Goal: Task Accomplishment & Management: Use online tool/utility

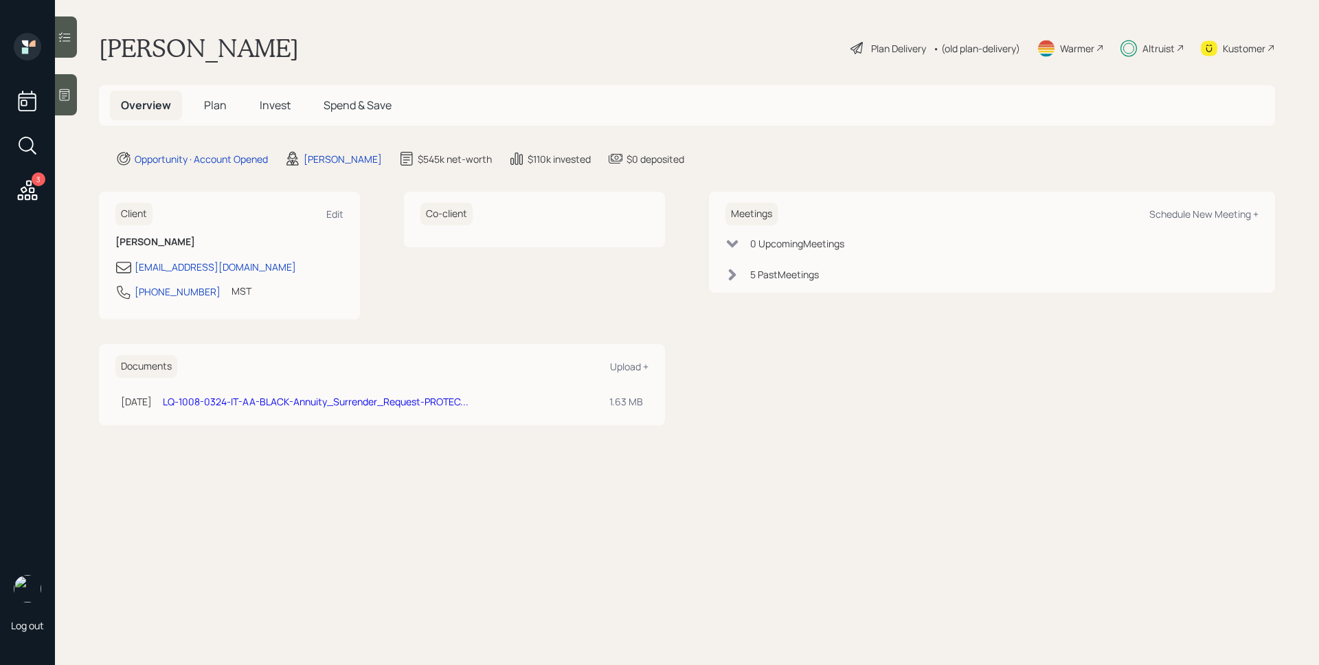
click at [219, 105] on span "Plan" at bounding box center [215, 105] width 23 height 15
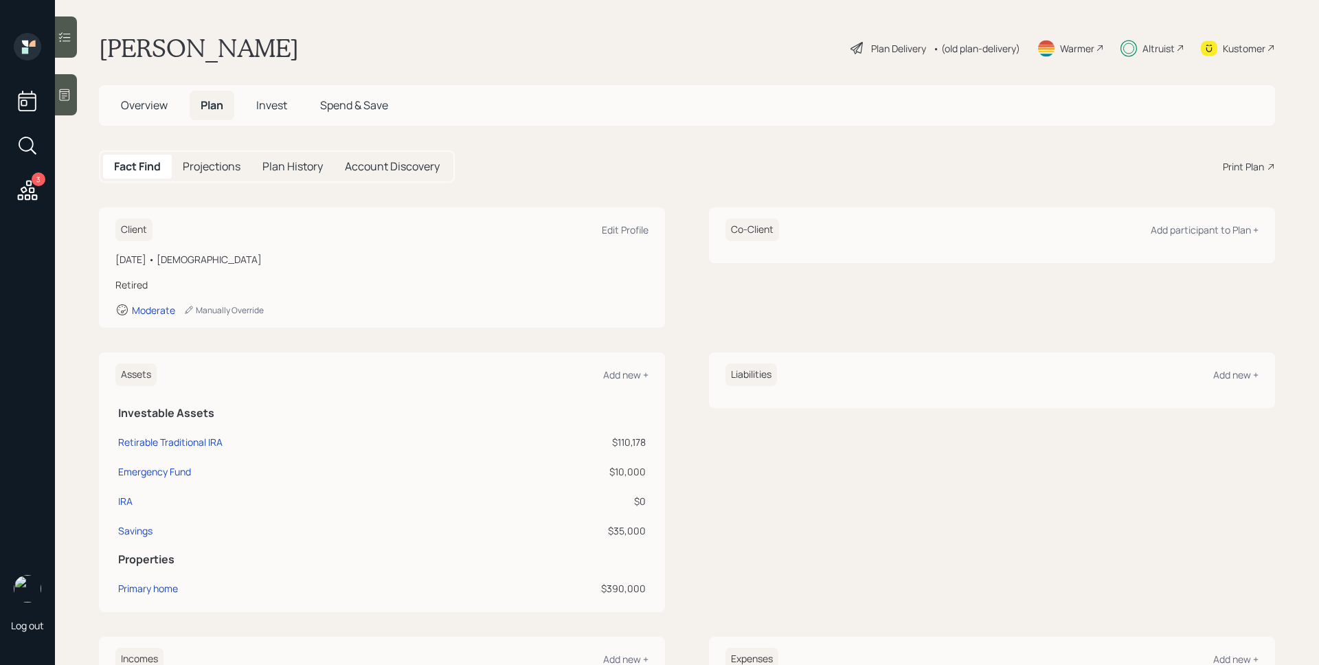
click at [1144, 47] on div "Altruist" at bounding box center [1158, 48] width 32 height 14
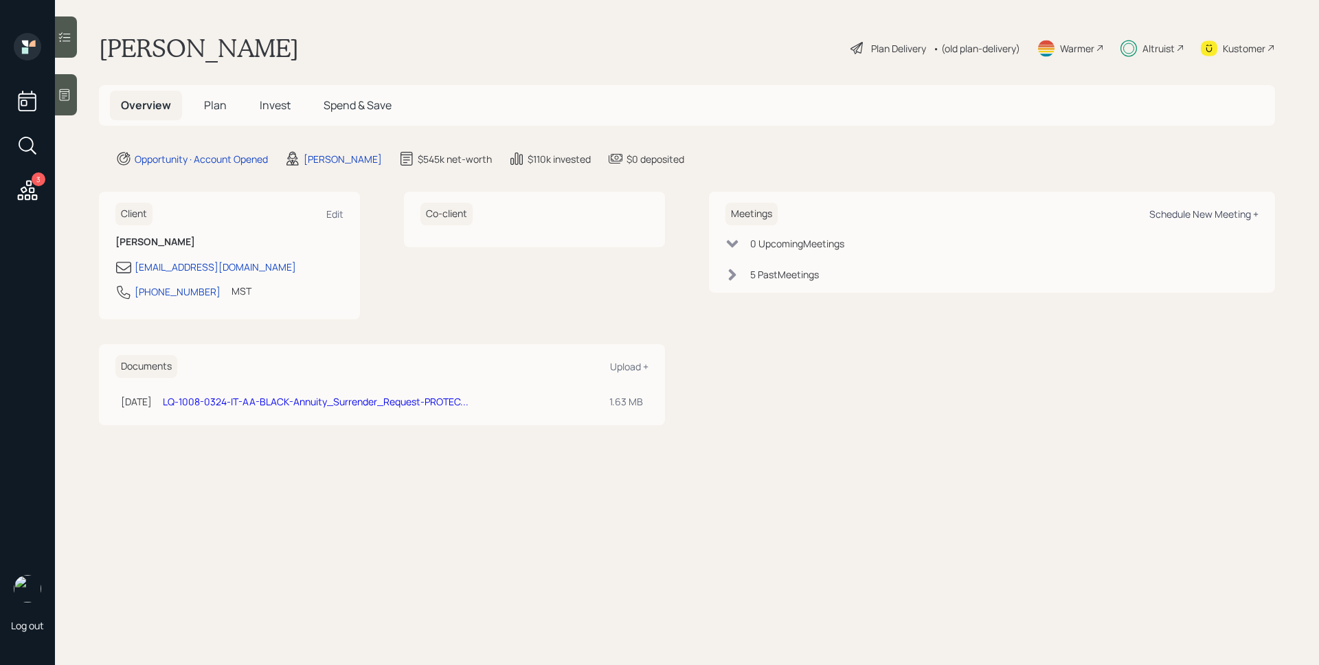
click at [1211, 210] on div "Schedule New Meeting +" at bounding box center [1203, 213] width 109 height 13
select select "d946c976-65aa-4529-ac9d-02c4f1114fc0"
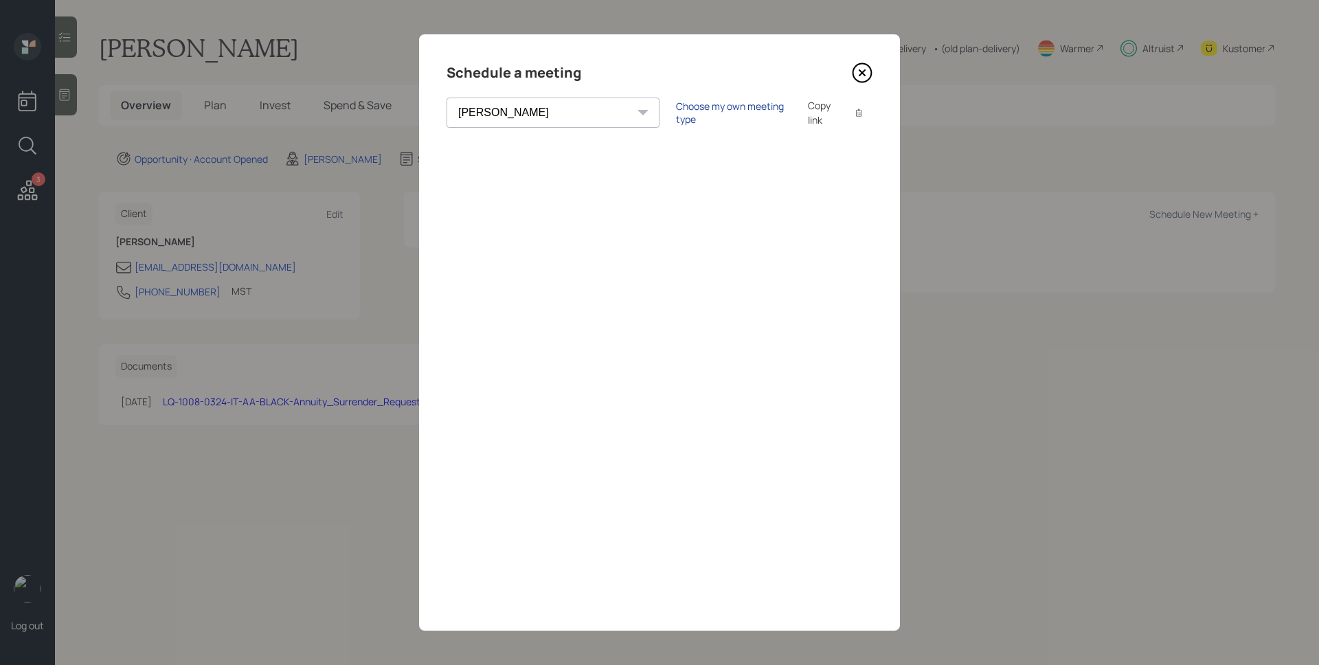
click at [685, 106] on div "Choose my own meeting type" at bounding box center [733, 113] width 115 height 26
click at [700, 113] on div "Use meeting type for lifecycle stage" at bounding box center [779, 112] width 158 height 13
click at [865, 74] on icon at bounding box center [862, 73] width 21 height 21
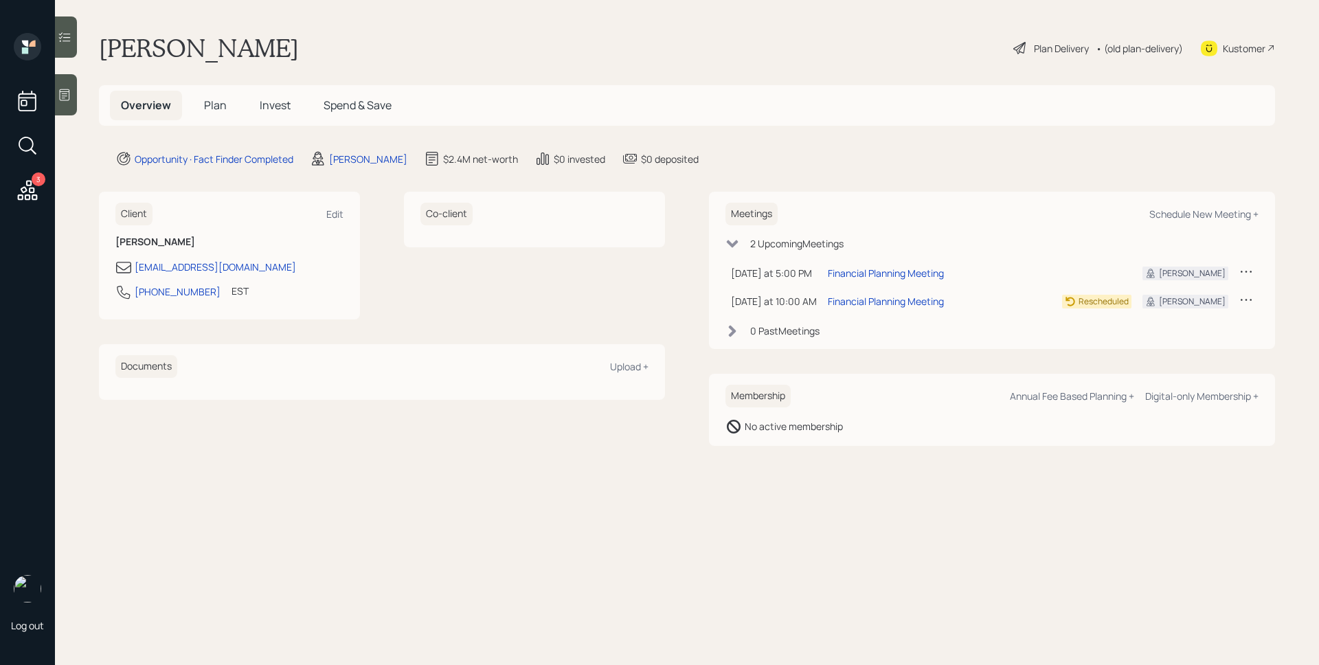
click at [78, 93] on main "[PERSON_NAME] Plan Delivery • (old plan-delivery) Kustomer Overview Plan Invest…" at bounding box center [687, 332] width 1264 height 665
click at [76, 91] on div at bounding box center [66, 94] width 22 height 41
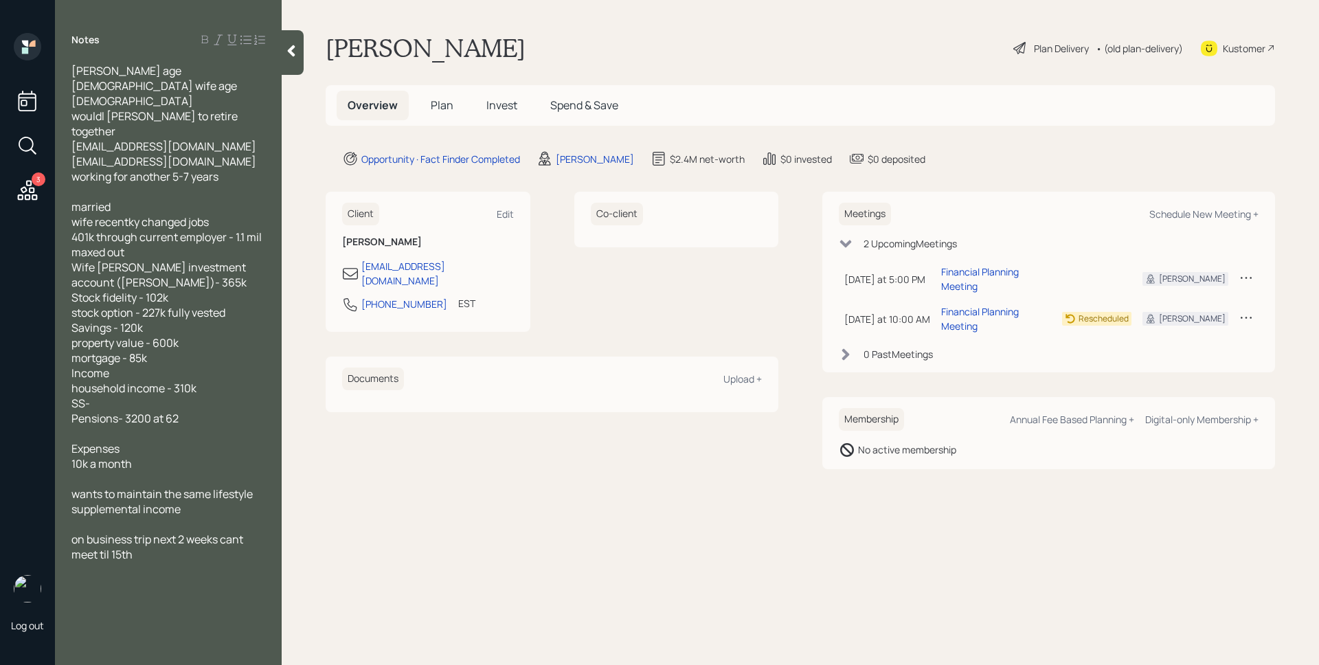
click at [439, 103] on span "Plan" at bounding box center [442, 105] width 23 height 15
